Goal: Information Seeking & Learning: Learn about a topic

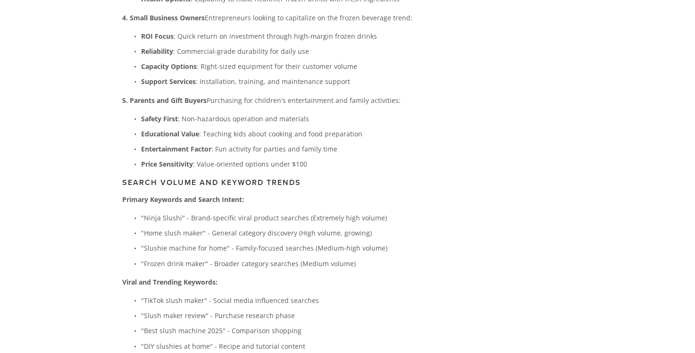
scroll to position [2831, 0]
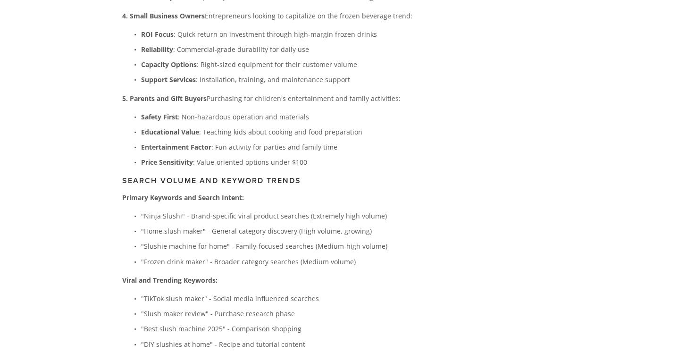
click at [143, 225] on p ""Home slush maker" - General category discovery (High volume, growing)" at bounding box center [297, 231] width 312 height 12
drag, startPoint x: 143, startPoint y: 163, endPoint x: 191, endPoint y: 162, distance: 47.2
click at [191, 225] on p ""Home slush maker" - General category discovery (High volume, growing)" at bounding box center [297, 231] width 312 height 12
copy p "Home slush maker"
click at [233, 225] on p ""Home slush maker" - General category discovery (High volume, growing)" at bounding box center [297, 231] width 312 height 12
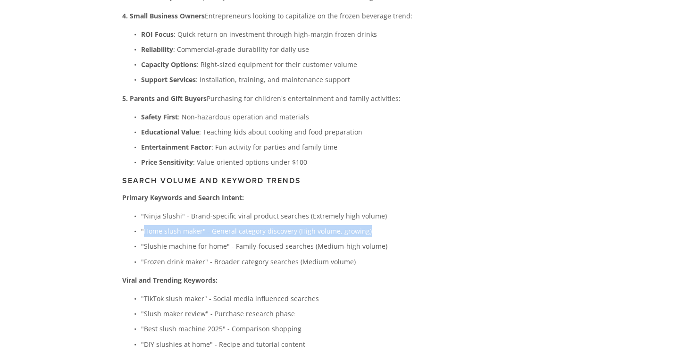
drag, startPoint x: 146, startPoint y: 164, endPoint x: 365, endPoint y: 166, distance: 219.4
click at [365, 225] on p ""Home slush maker" - General category discovery (High volume, growing)" at bounding box center [297, 231] width 312 height 12
copy p "Home slush maker" - General category discovery (High volume, growing)"
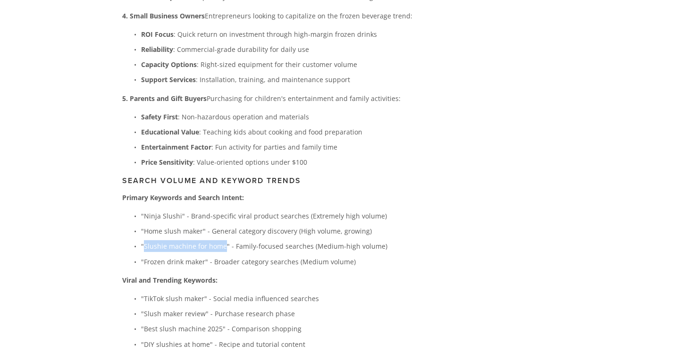
drag, startPoint x: 143, startPoint y: 179, endPoint x: 224, endPoint y: 178, distance: 80.7
click at [224, 240] on p ""Slushie machine for home" - Family-focused searches (Medium-high volume)" at bounding box center [297, 246] width 312 height 12
copy p "Slushie machine for home"
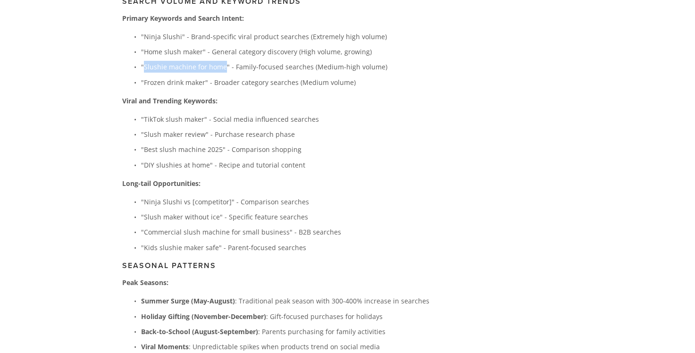
scroll to position [3019, 0]
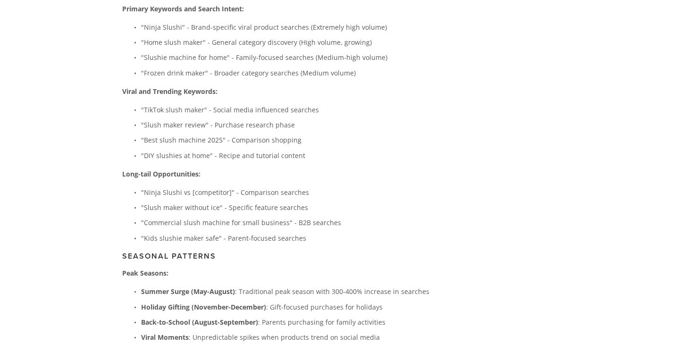
click at [145, 150] on p ""DIY slushies at home" - Recipe and tutorial content" at bounding box center [297, 156] width 312 height 12
drag, startPoint x: 186, startPoint y: 87, endPoint x: 195, endPoint y: 89, distance: 9.2
click at [195, 150] on p ""DIY slushies at home" - Recipe and tutorial content" at bounding box center [297, 156] width 312 height 12
drag, startPoint x: 144, startPoint y: 85, endPoint x: 206, endPoint y: 87, distance: 61.8
click at [206, 150] on p ""DIY slushies at home" - Recipe and tutorial content" at bounding box center [297, 156] width 312 height 12
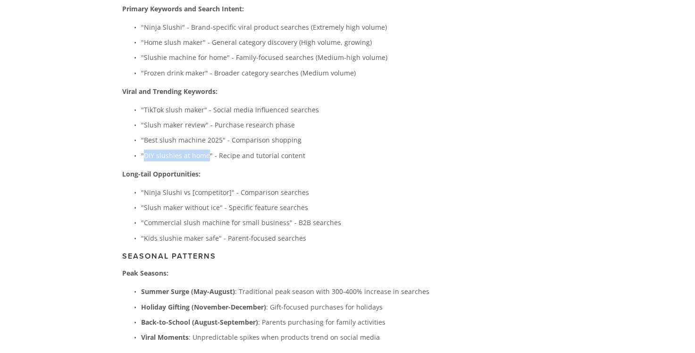
copy p "DIY slushies at home"
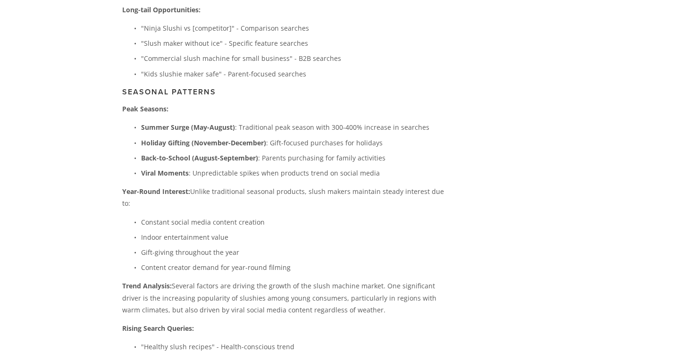
scroll to position [3208, 0]
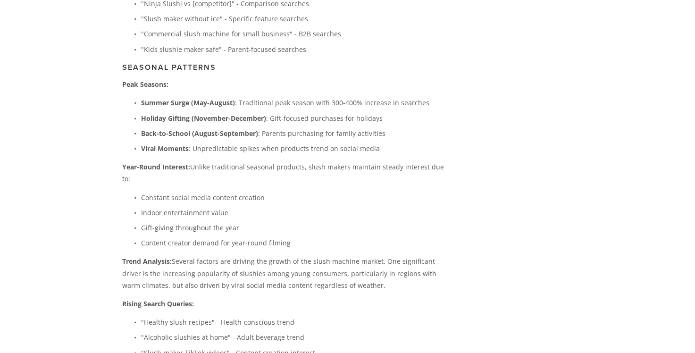
drag, startPoint x: 131, startPoint y: 185, endPoint x: 342, endPoint y: 210, distance: 211.9
copy p "Trend Analysis: Several factors are driving the growth of the slush machine mar…"
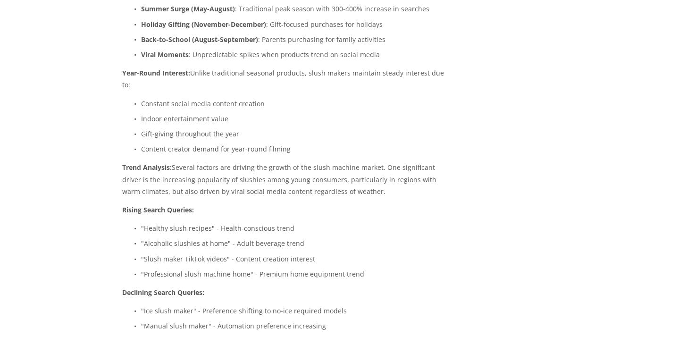
scroll to position [3303, 0]
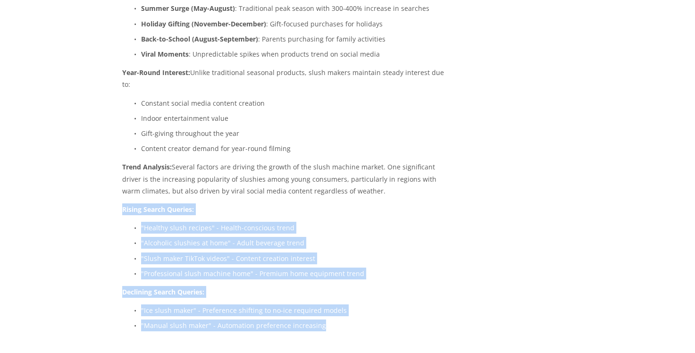
drag, startPoint x: 119, startPoint y: 129, endPoint x: 363, endPoint y: 262, distance: 277.8
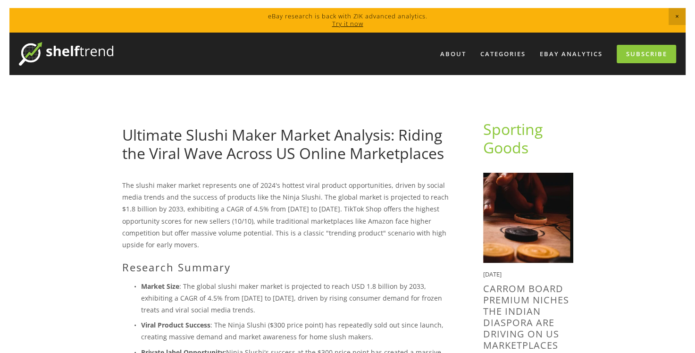
scroll to position [0, 0]
